Goal: Task Accomplishment & Management: Use online tool/utility

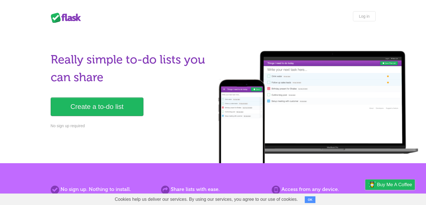
click at [89, 120] on div "Really simple to-do lists you can share Create a to-do list No sign up required" at bounding box center [130, 93] width 159 height 85
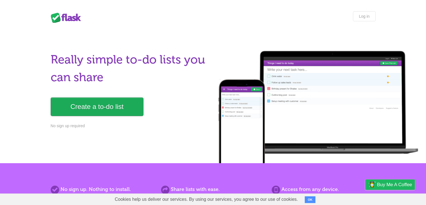
click at [106, 108] on link "Create a to-do list" at bounding box center [97, 106] width 93 height 18
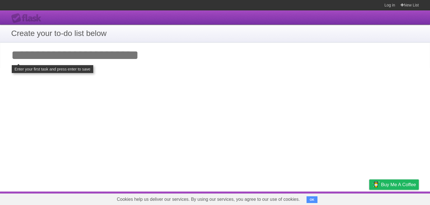
click at [77, 62] on input "Add your first task" at bounding box center [215, 55] width 430 height 26
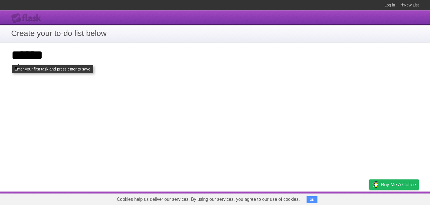
type input "*****"
click input "**********" at bounding box center [0, 0] width 0 height 0
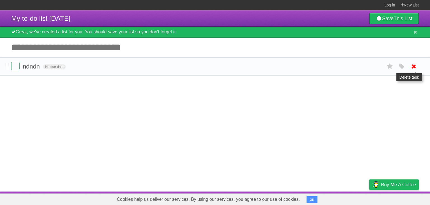
click at [410, 70] on icon at bounding box center [414, 66] width 8 height 9
click at [270, 68] on article "My to-do list [DATE] Save This List Great, we've created a list for you. You sh…" at bounding box center [215, 100] width 430 height 181
click at [240, 52] on input "Add another task" at bounding box center [215, 48] width 430 height 20
click at [217, 57] on input "Add another task" at bounding box center [215, 48] width 430 height 20
click at [148, 55] on input "Add another task" at bounding box center [215, 48] width 430 height 20
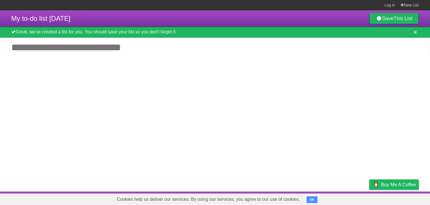
click at [148, 55] on input "Add another task" at bounding box center [215, 48] width 430 height 20
click at [129, 48] on input "Add another task" at bounding box center [215, 48] width 430 height 20
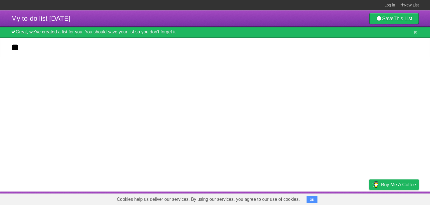
type input "*"
